Goal: Entertainment & Leisure: Consume media (video, audio)

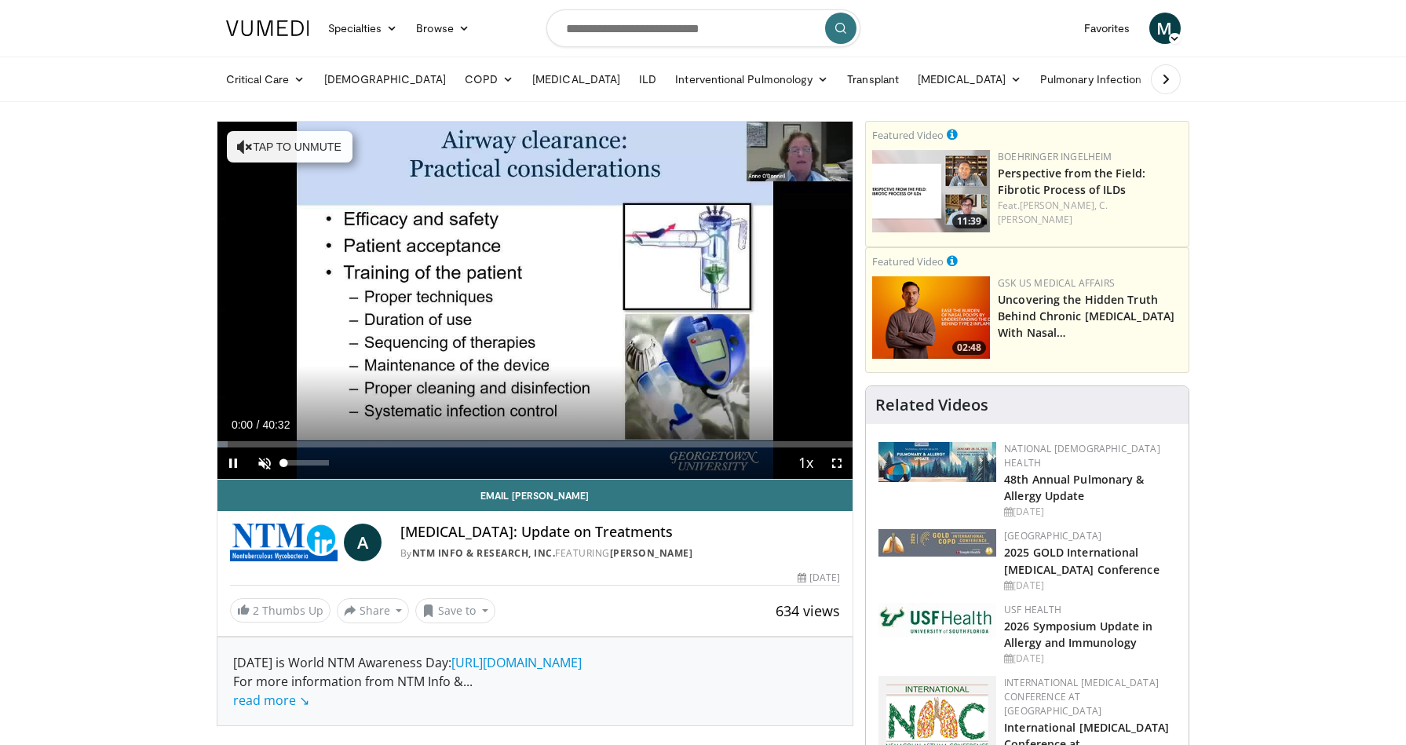
click at [258, 461] on span "Video Player" at bounding box center [264, 463] width 31 height 31
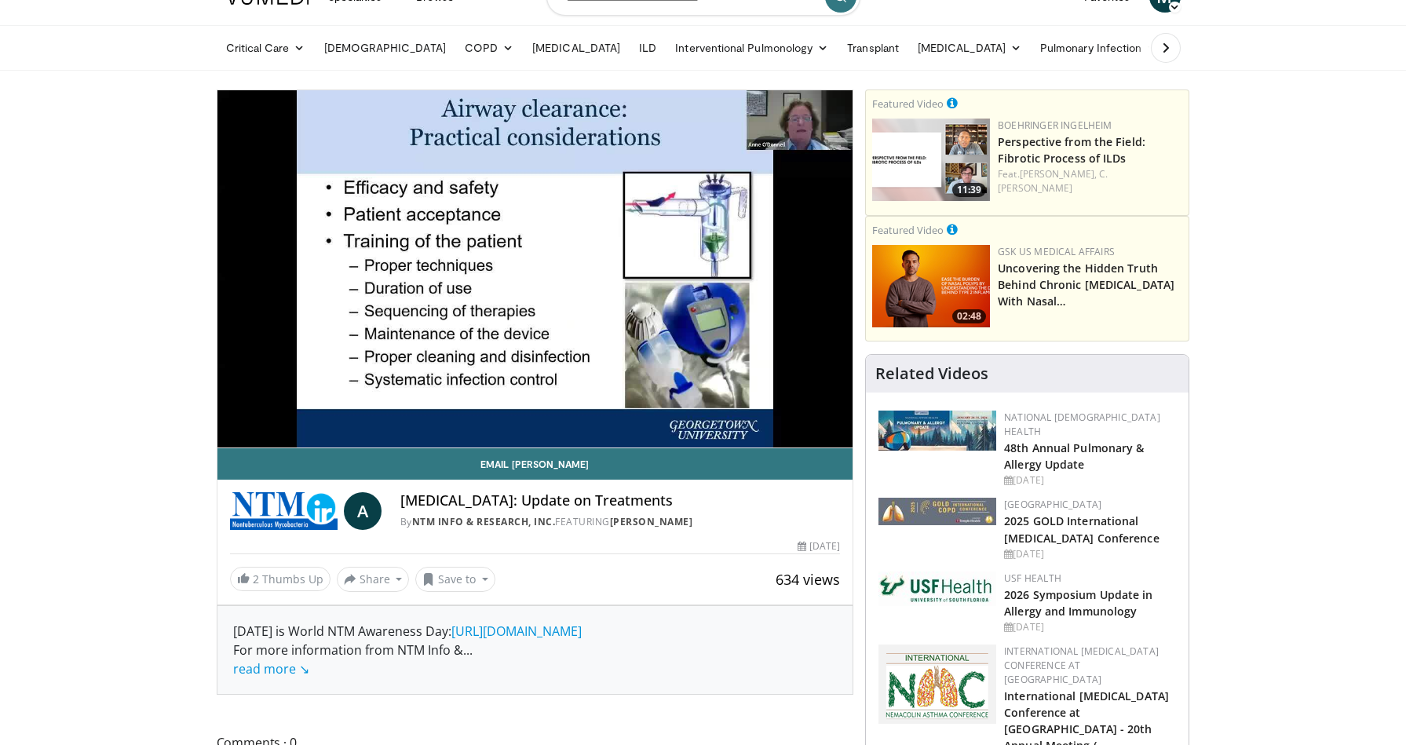
scroll to position [37, 0]
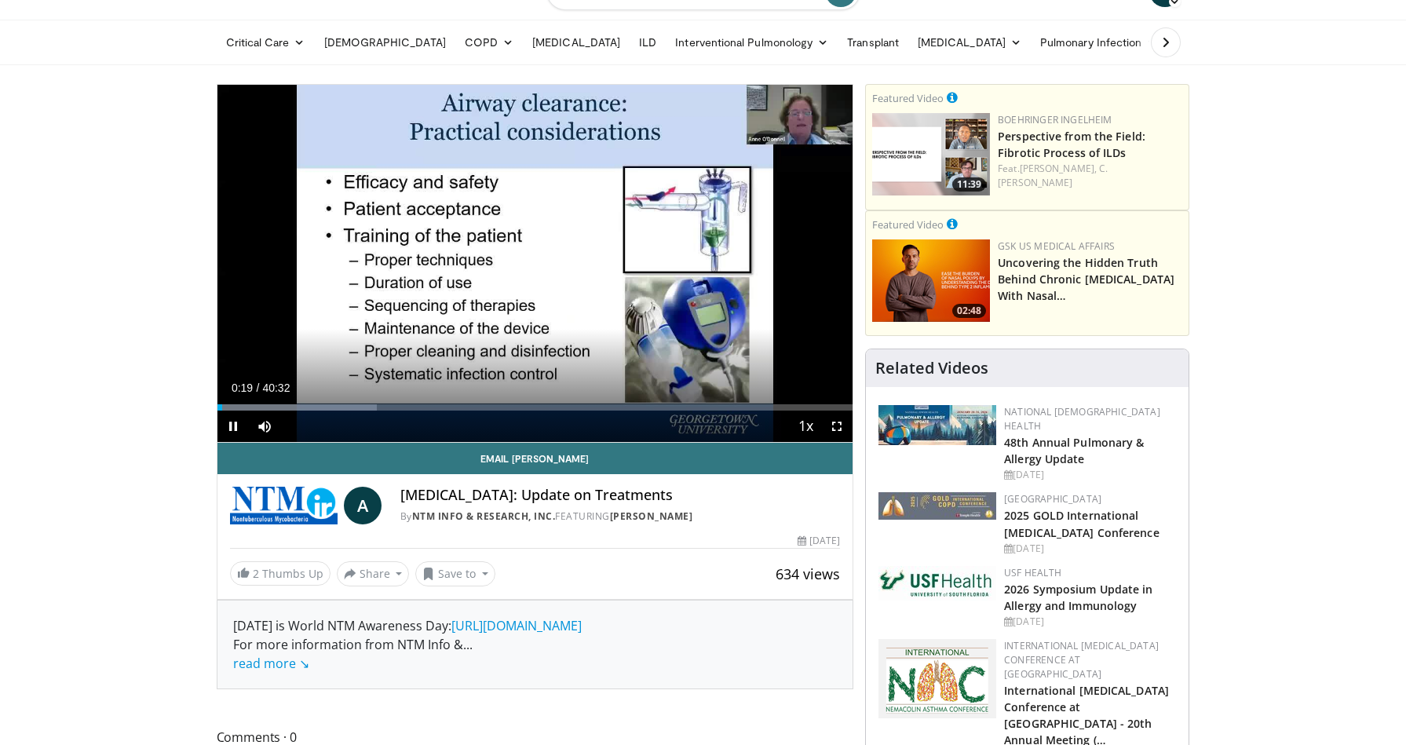
drag, startPoint x: 316, startPoint y: 451, endPoint x: 351, endPoint y: 417, distance: 48.3
click at [351, 417] on video-js "**********" at bounding box center [535, 264] width 636 height 358
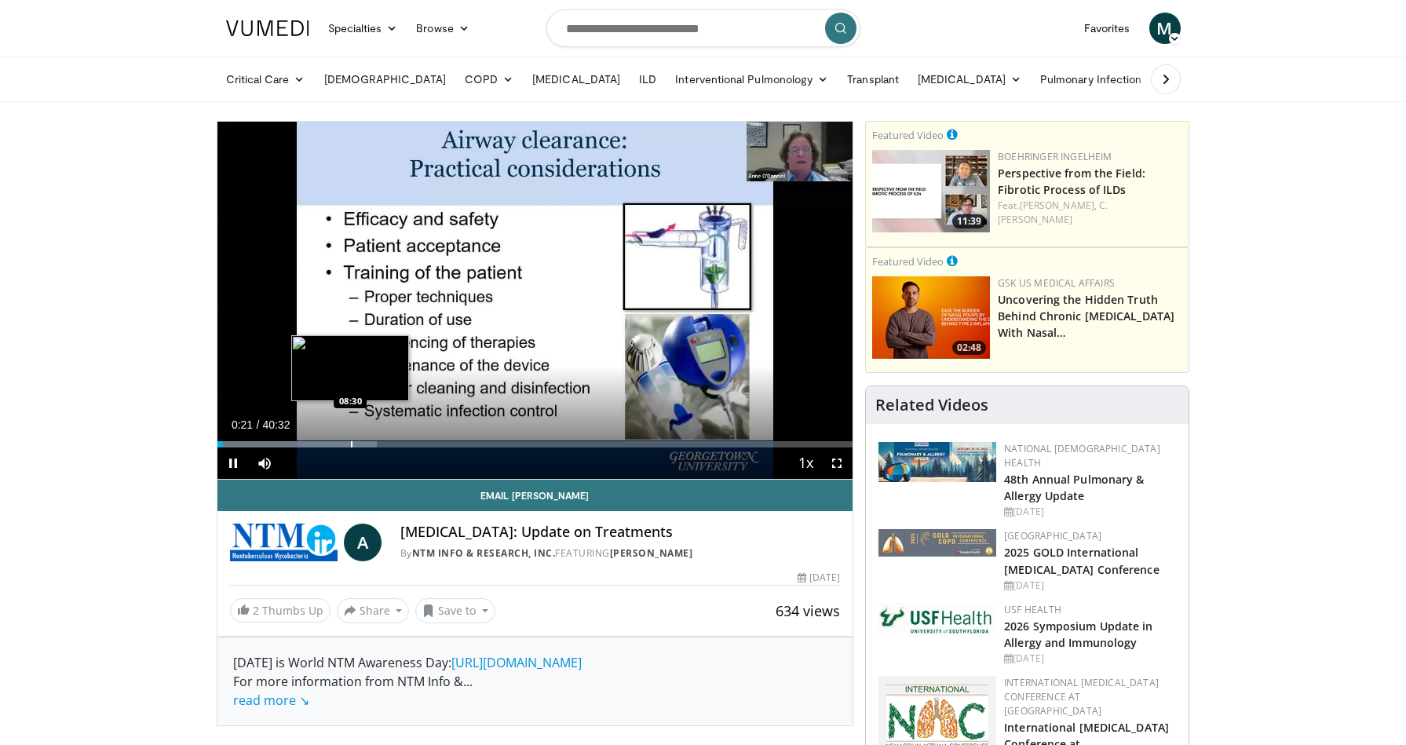
scroll to position [0, 0]
click at [513, 449] on div "Current Time 0:22 / Duration 40:32 Pause Skip Backward Skip Forward Mute 0% Loa…" at bounding box center [535, 463] width 636 height 31
click at [365, 448] on div "Current Time 0:30 / Duration 40:32 Pause Skip Backward Skip Forward Mute 0% Loa…" at bounding box center [535, 463] width 636 height 31
drag, startPoint x: 407, startPoint y: 443, endPoint x: 424, endPoint y: 442, distance: 16.5
click at [408, 443] on div "Progress Bar" at bounding box center [409, 444] width 2 height 6
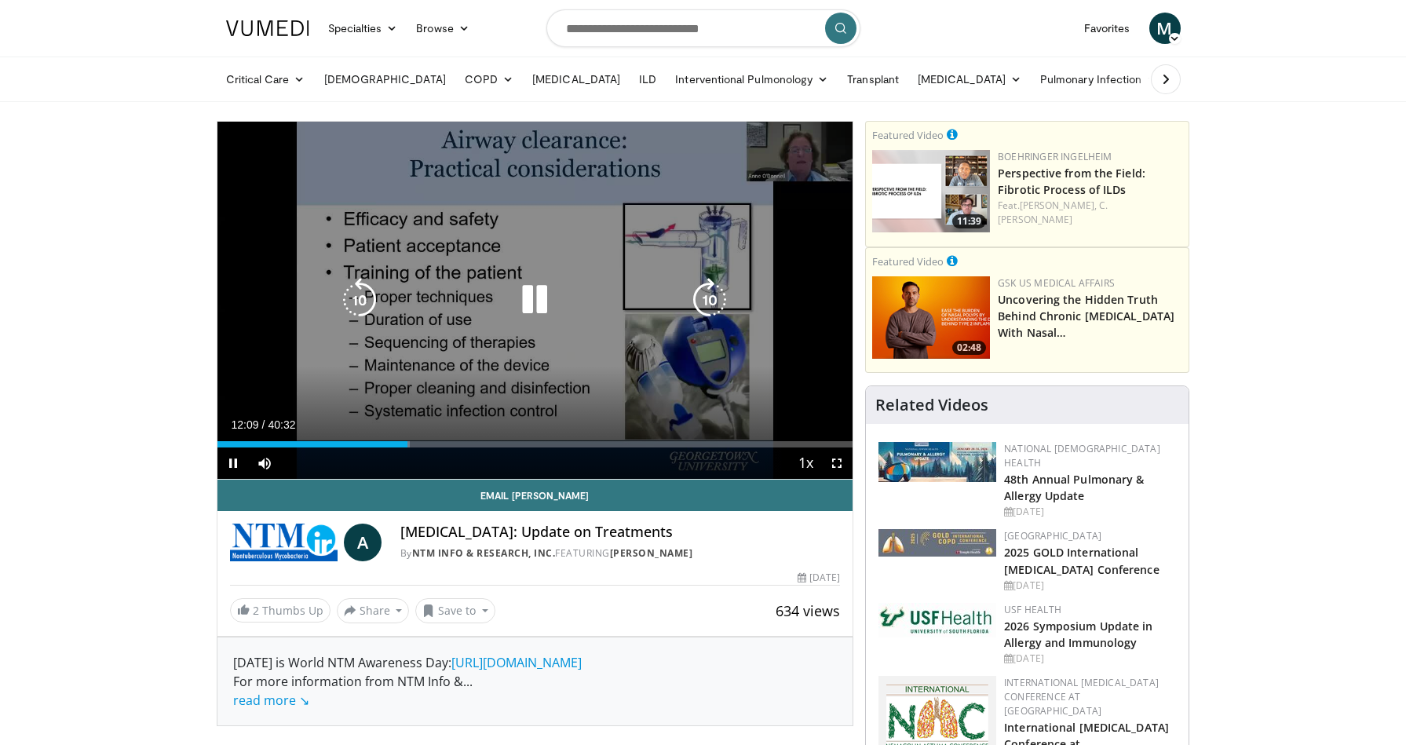
drag, startPoint x: 517, startPoint y: 440, endPoint x: 590, endPoint y: 439, distance: 73.0
click at [519, 439] on div "Loaded : 30.36% 12:09 19:09" at bounding box center [535, 440] width 636 height 15
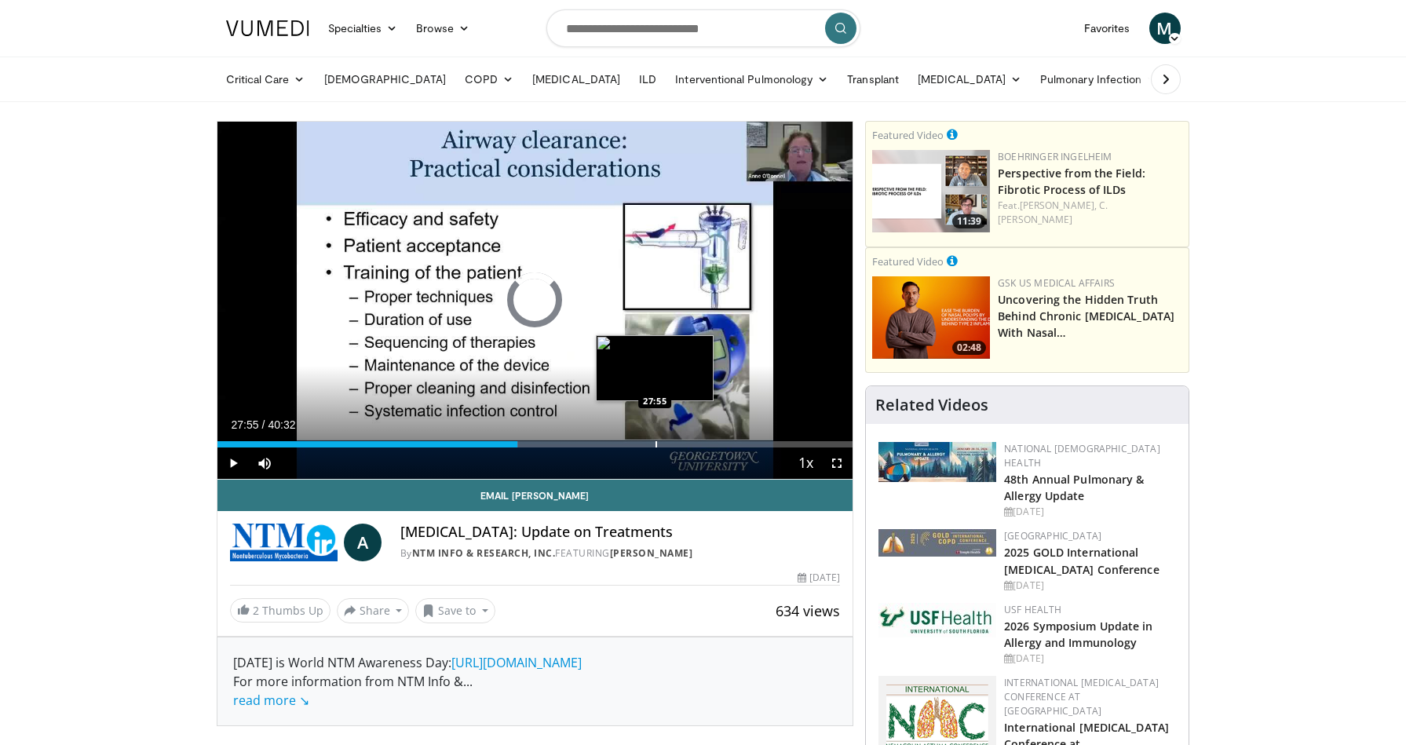
click at [655, 439] on div "Loaded : 47.28% 27:55 27:55" at bounding box center [535, 440] width 636 height 15
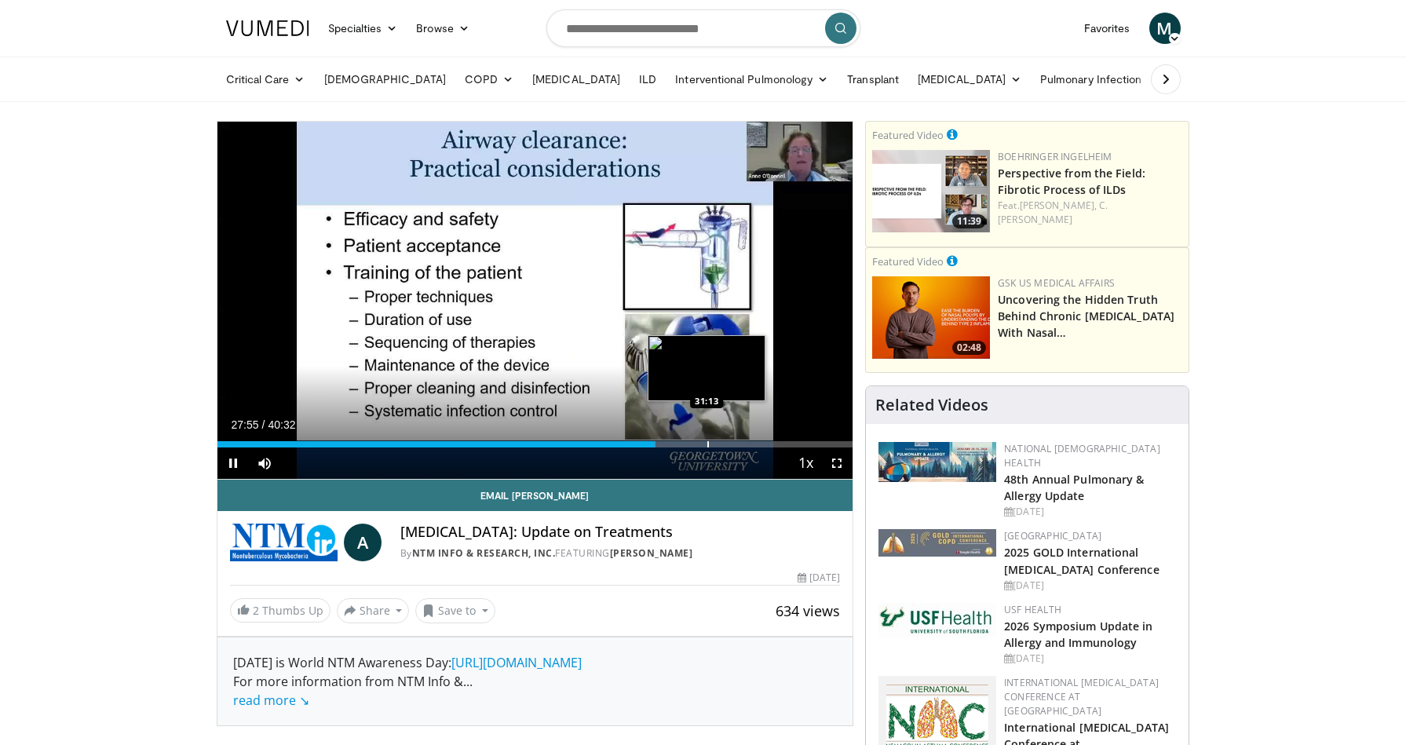
click at [709, 437] on div "Loaded : 68.96% 27:55 31:13" at bounding box center [535, 440] width 636 height 15
click at [756, 437] on div "Loaded : 77.58% 31:22 34:22" at bounding box center [535, 440] width 636 height 15
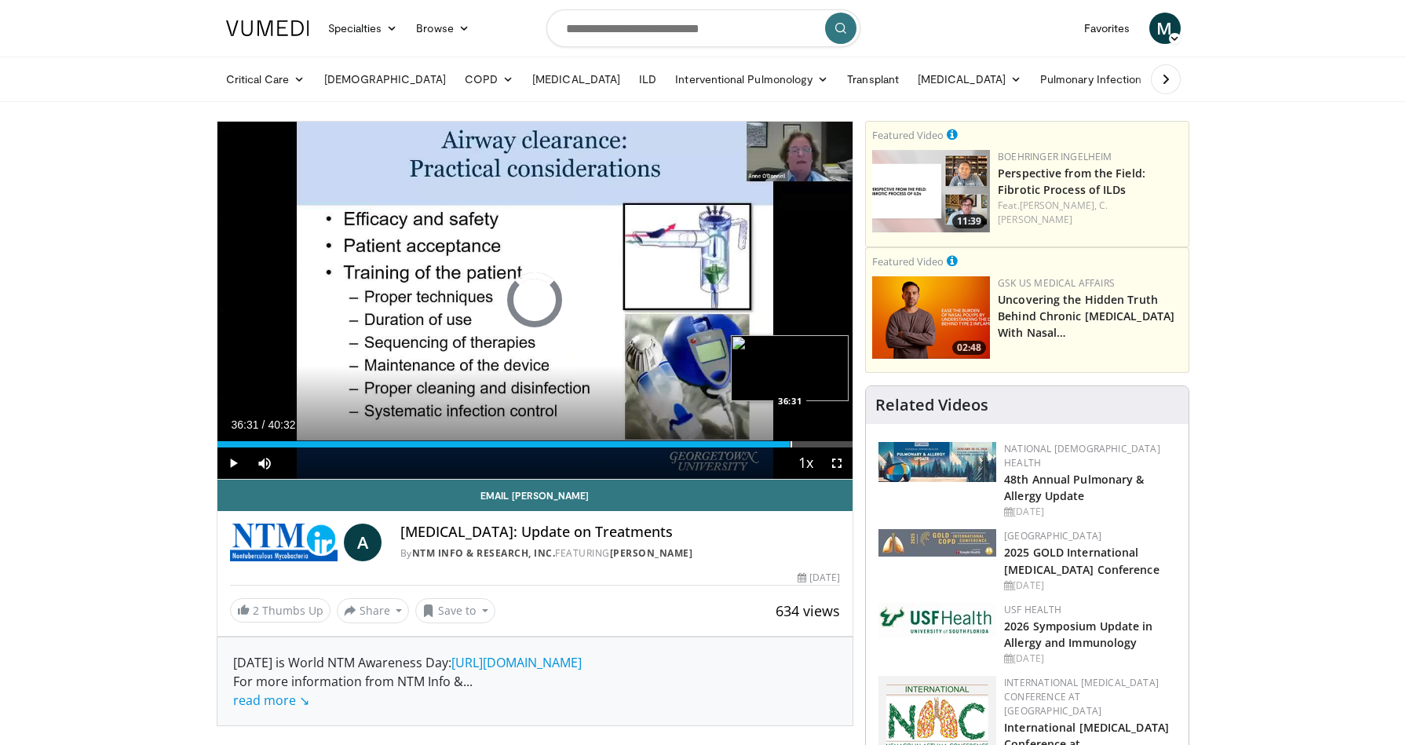
click at [790, 437] on div "Loaded : 84.70% 36:31 36:31" at bounding box center [535, 440] width 636 height 15
click at [808, 438] on div "Loaded : 90.87% 36:32 37:40" at bounding box center [535, 440] width 636 height 15
click at [820, 441] on div "Progress Bar" at bounding box center [821, 444] width 2 height 6
click at [831, 441] on div "Progress Bar" at bounding box center [832, 444] width 2 height 6
